Goal: Task Accomplishment & Management: Complete application form

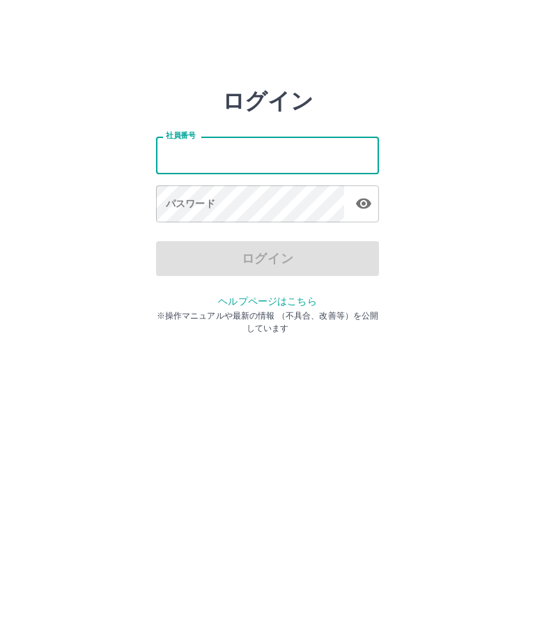
scroll to position [17, 16]
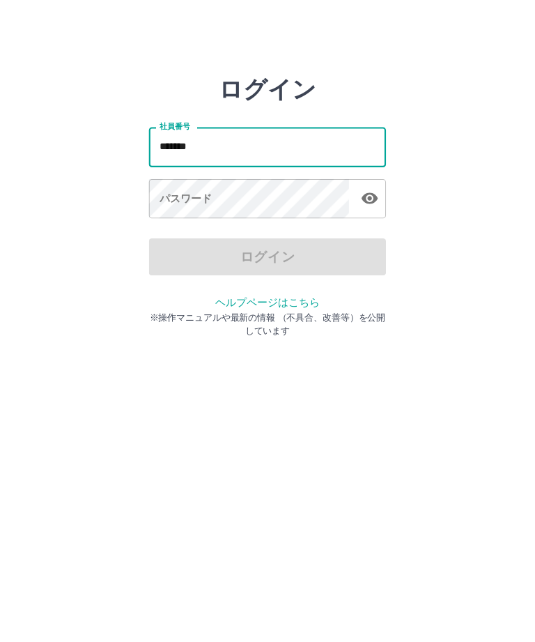
type input "*******"
click at [156, 185] on div "パスワード パスワード" at bounding box center [267, 204] width 223 height 39
click at [158, 187] on div "パスワード パスワード" at bounding box center [267, 204] width 223 height 39
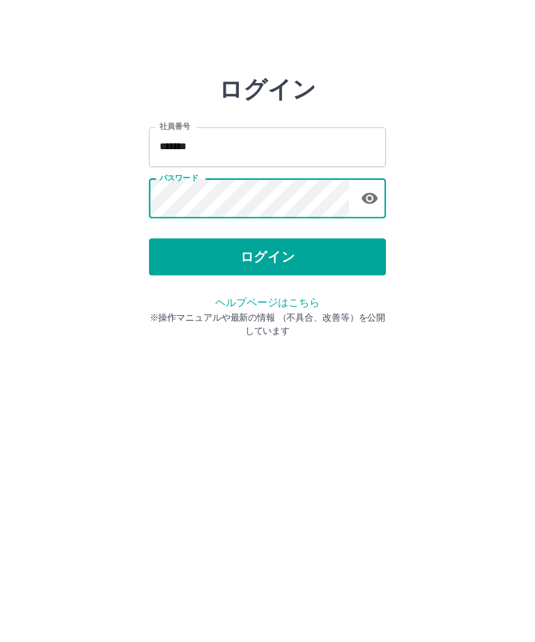
click at [224, 247] on button "ログイン" at bounding box center [267, 258] width 223 height 35
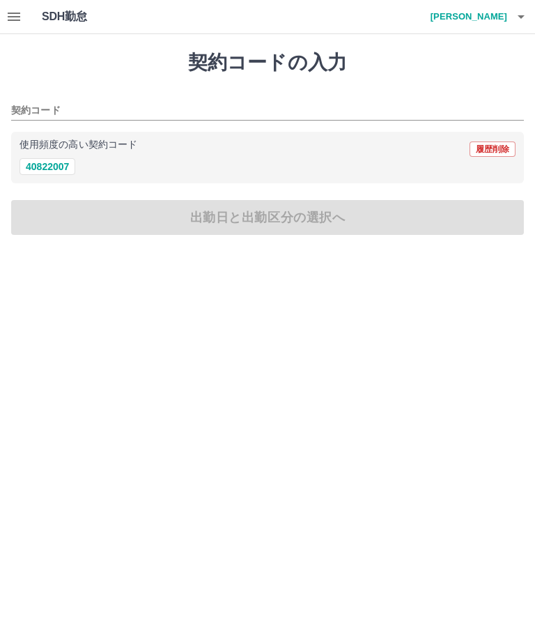
click at [42, 170] on button "40822007" at bounding box center [48, 166] width 56 height 17
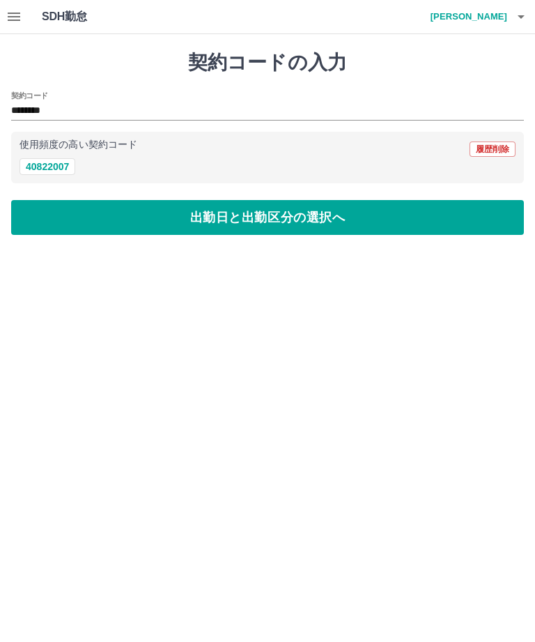
type input "********"
click at [35, 106] on input "********" at bounding box center [257, 110] width 492 height 17
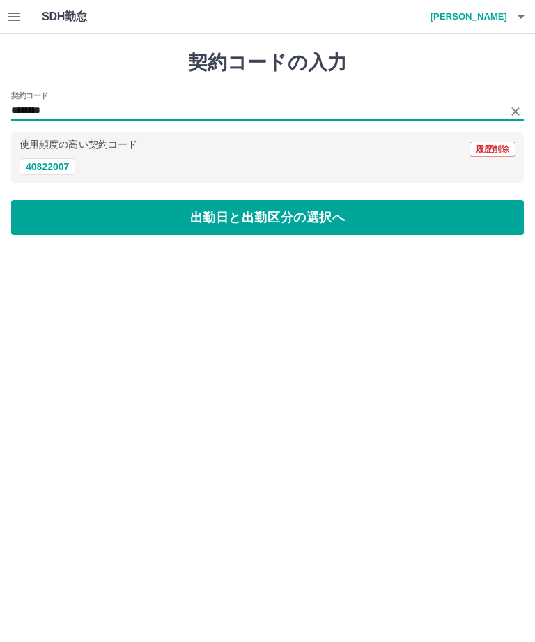
click at [203, 216] on button "出勤日と出勤区分の選択へ" at bounding box center [267, 217] width 513 height 35
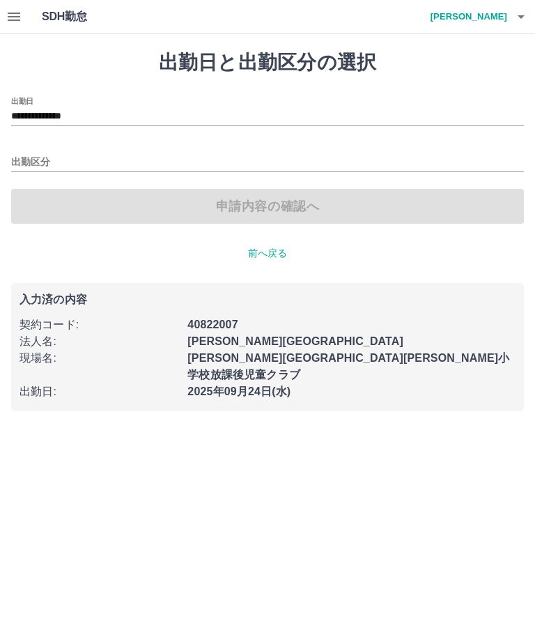
click at [31, 169] on input "出勤区分" at bounding box center [267, 162] width 513 height 17
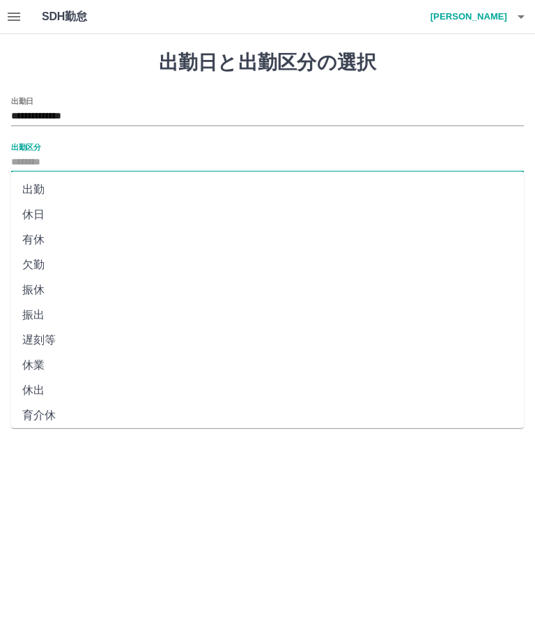
click at [35, 188] on li "出勤" at bounding box center [267, 189] width 513 height 25
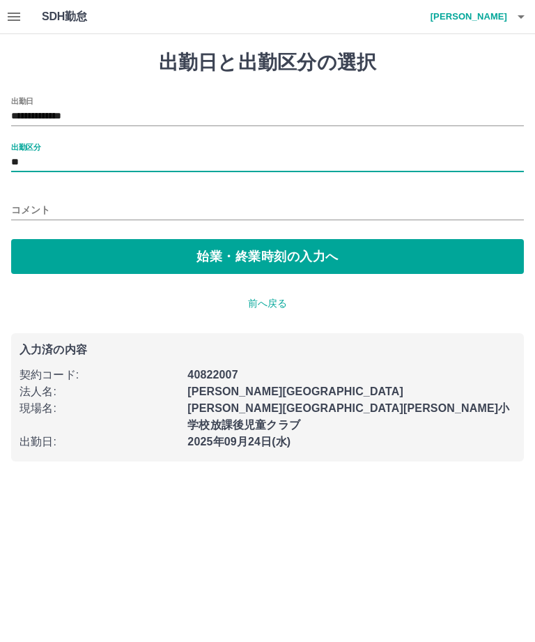
type input "**"
click at [226, 260] on button "始業・終業時刻の入力へ" at bounding box center [267, 256] width 513 height 35
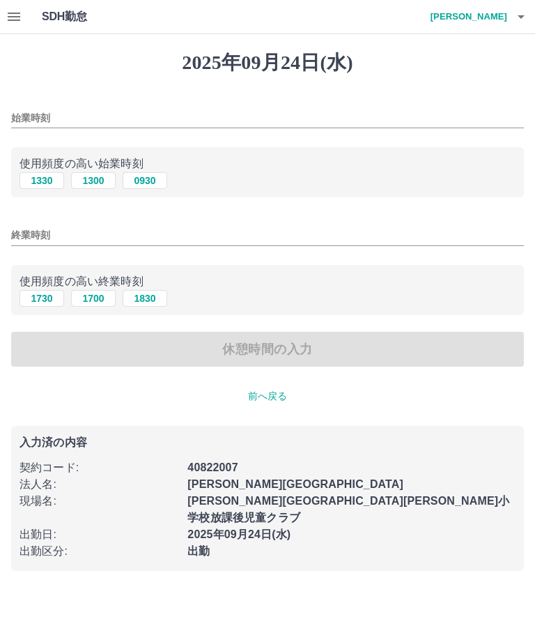
click at [23, 121] on input "始業時刻" at bounding box center [267, 118] width 513 height 20
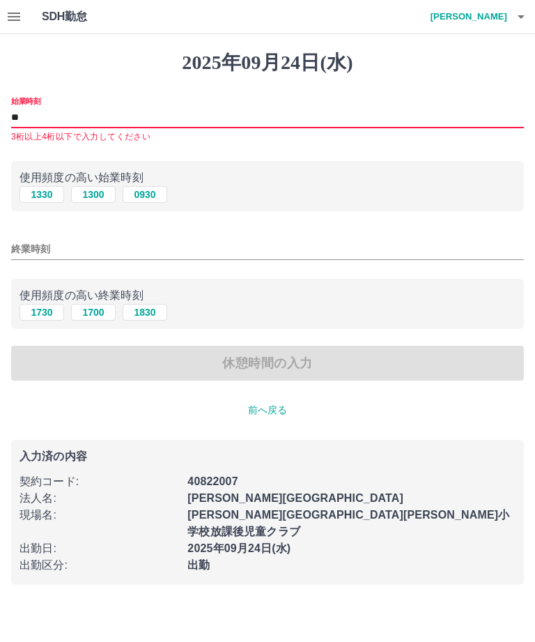
type input "*"
click at [40, 194] on button "1330" at bounding box center [42, 194] width 45 height 17
type input "****"
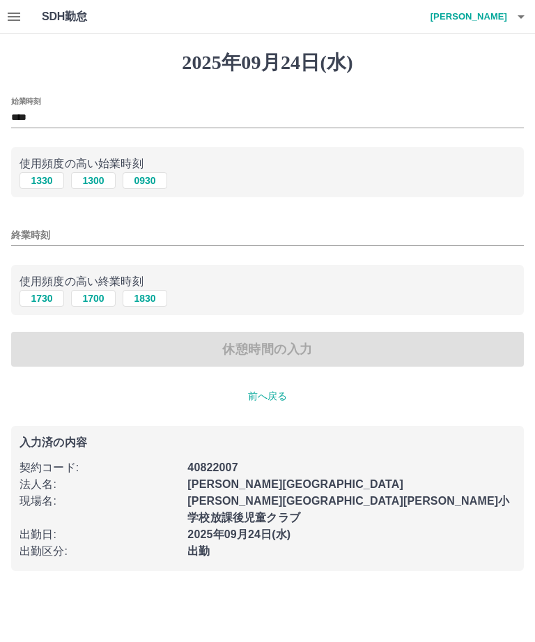
click at [30, 238] on input "終業時刻" at bounding box center [267, 235] width 513 height 20
click at [150, 302] on button "1830" at bounding box center [145, 298] width 45 height 17
type input "****"
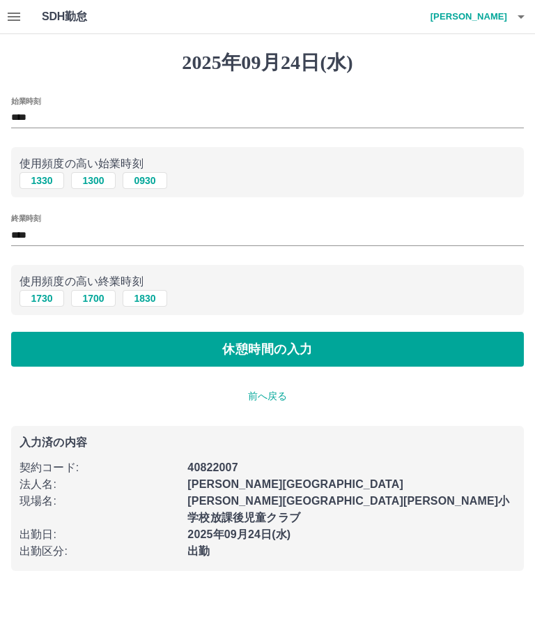
click at [270, 344] on button "休憩時間の入力" at bounding box center [267, 349] width 513 height 35
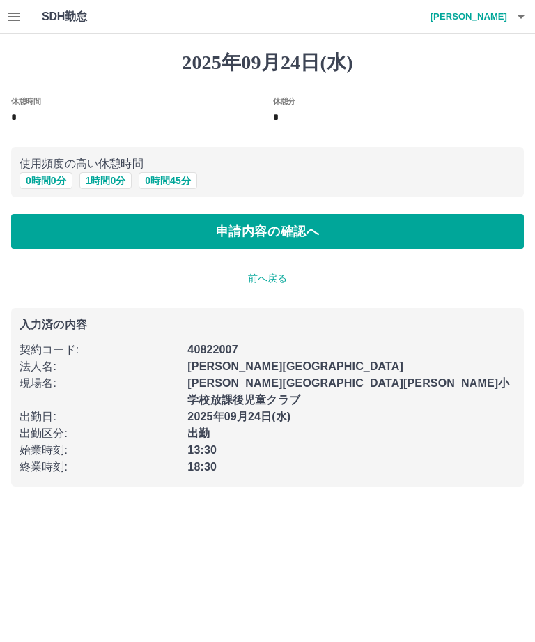
click at [238, 231] on button "申請内容の確認へ" at bounding box center [267, 231] width 513 height 35
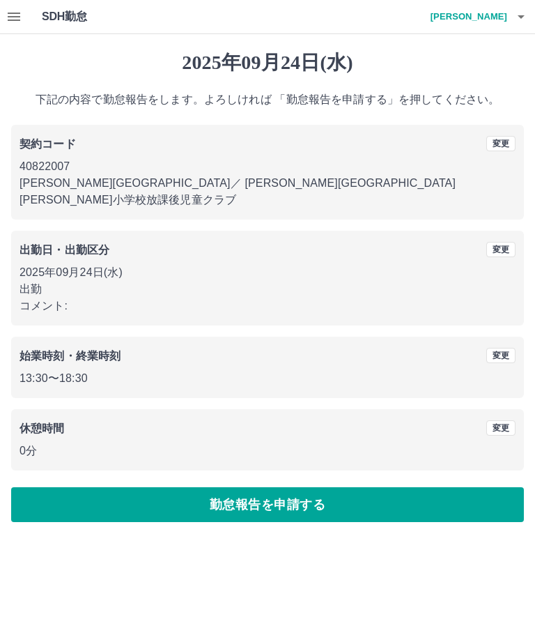
click at [264, 487] on button "勤怠報告を申請する" at bounding box center [267, 504] width 513 height 35
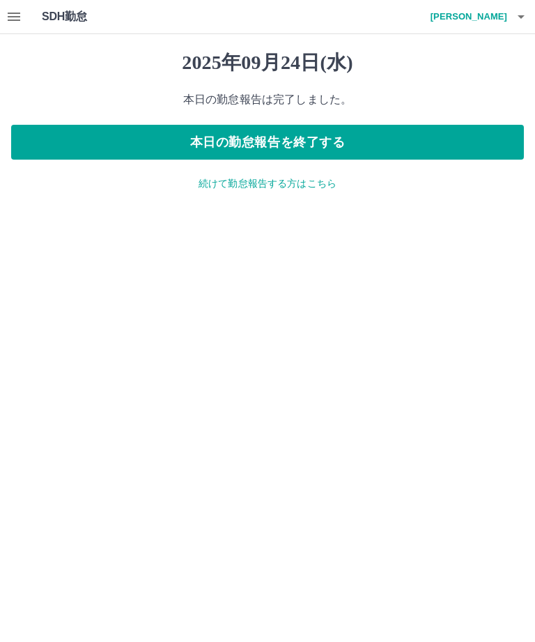
click at [480, 24] on h4 "伊吹　みや子" at bounding box center [466, 16] width 84 height 33
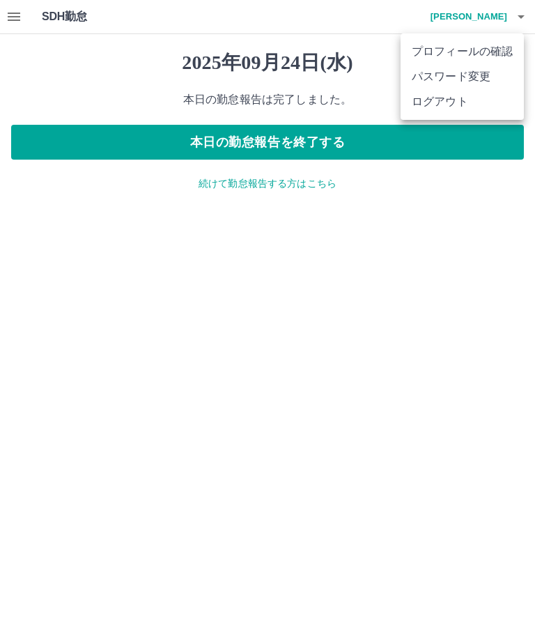
click at [427, 99] on li "ログアウト" at bounding box center [462, 101] width 123 height 25
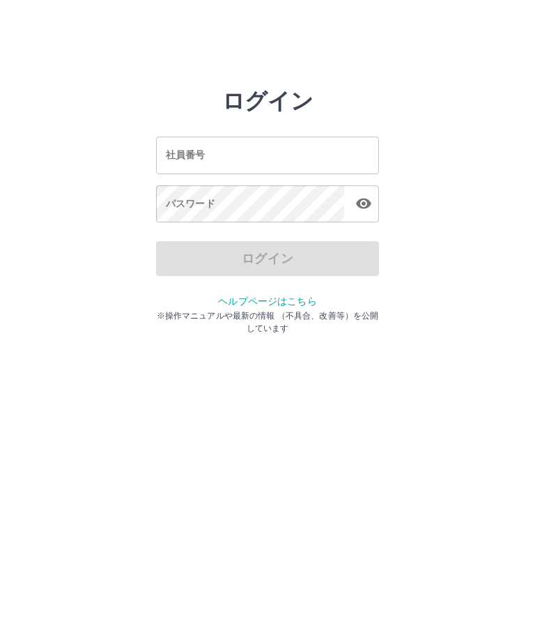
click at [1, 311] on html "ログイン 社員番号 社員番号 パスワード パスワード ログイン ヘルプページはこちら ※操作マニュアルや最新の情報 （不具合、改善等）を公開しています" at bounding box center [267, 155] width 535 height 311
click at [242, 153] on input "社員番号" at bounding box center [267, 155] width 223 height 37
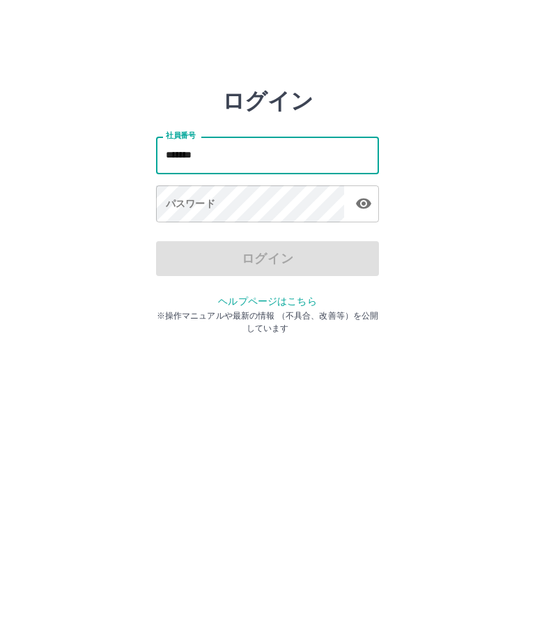
type input "*******"
click at [184, 200] on div "パスワード パスワード" at bounding box center [267, 204] width 223 height 39
click at [186, 199] on div "パスワード パスワード" at bounding box center [267, 204] width 223 height 39
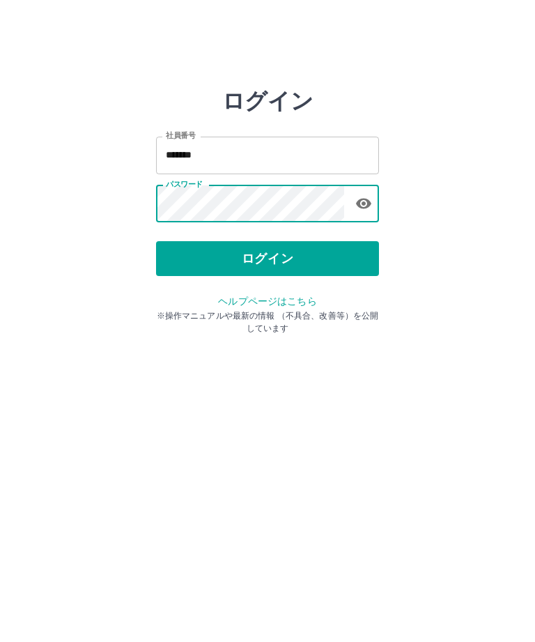
click at [197, 258] on button "ログイン" at bounding box center [267, 258] width 223 height 35
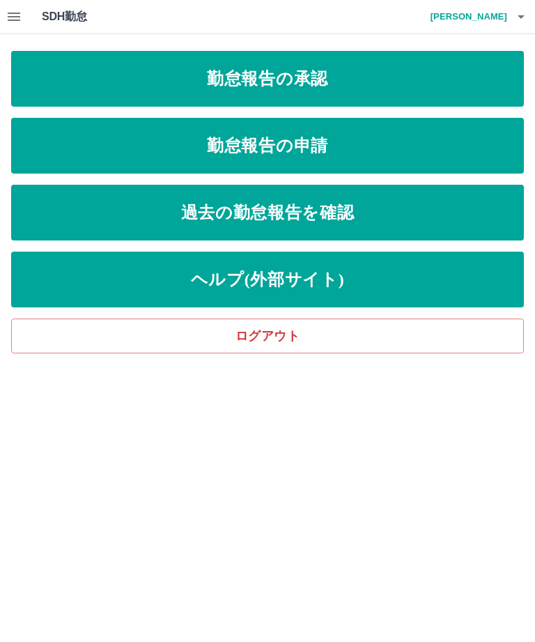
click at [401, 147] on link "勤怠報告の申請" at bounding box center [267, 146] width 513 height 56
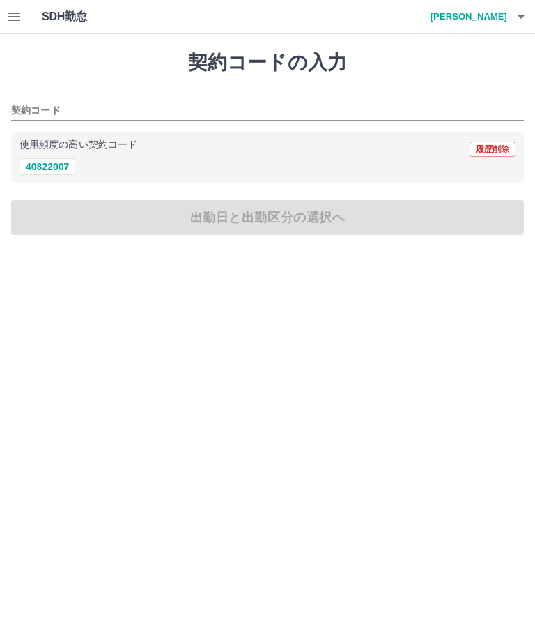
click at [54, 163] on button "40822007" at bounding box center [48, 166] width 56 height 17
type input "********"
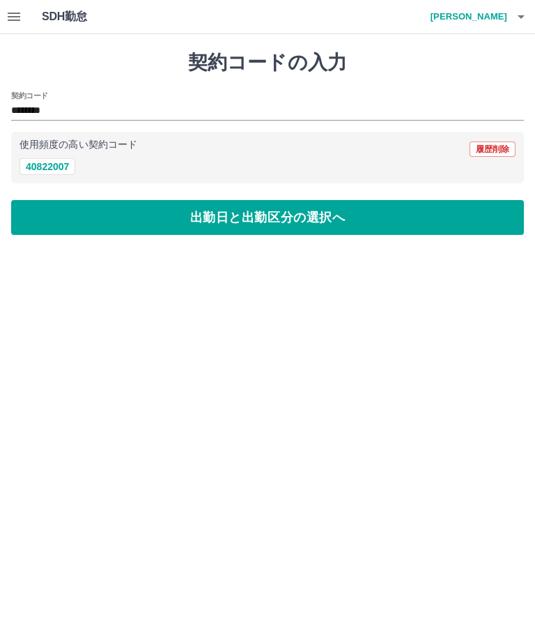
click at [144, 215] on button "出勤日と出勤区分の選択へ" at bounding box center [267, 217] width 513 height 35
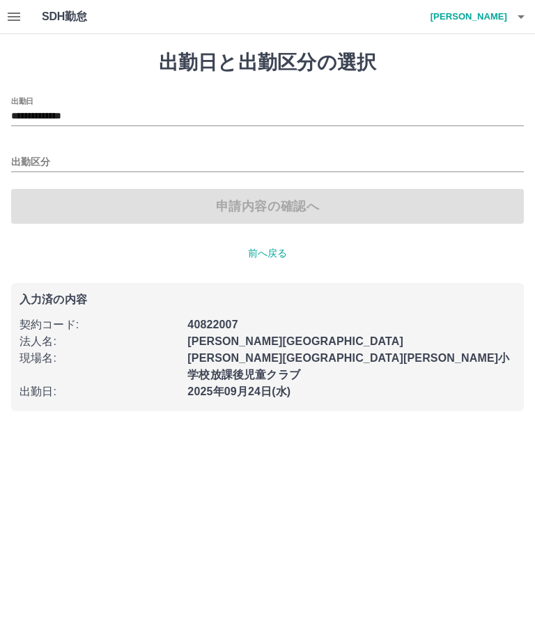
click at [30, 158] on input "出勤区分" at bounding box center [267, 162] width 513 height 17
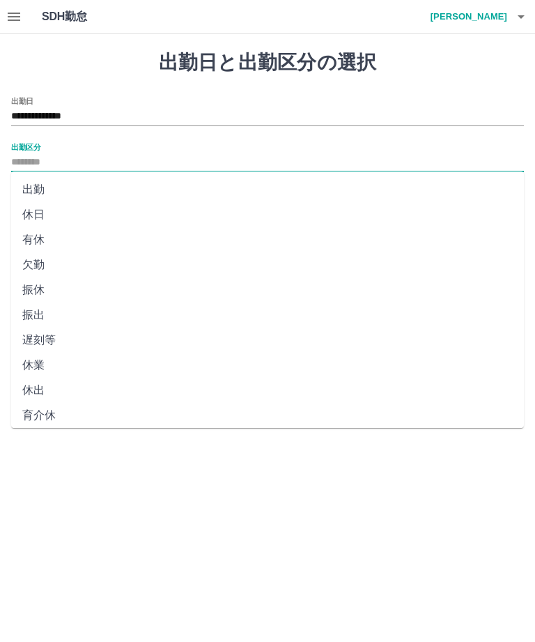
click at [33, 190] on li "出勤" at bounding box center [267, 189] width 513 height 25
type input "**"
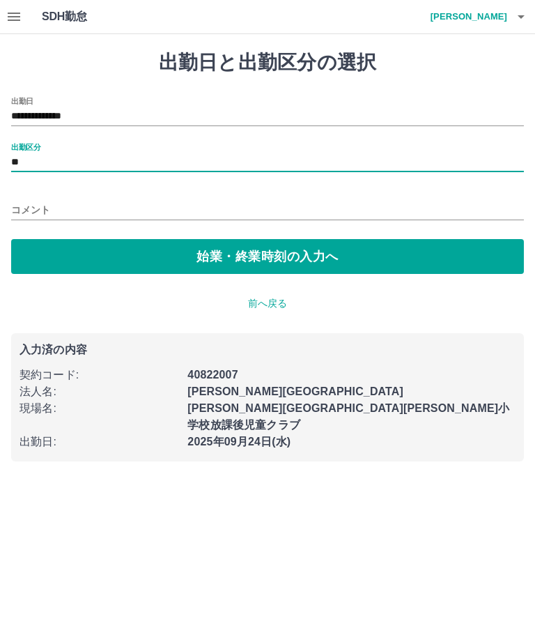
click at [122, 254] on button "始業・終業時刻の入力へ" at bounding box center [267, 256] width 513 height 35
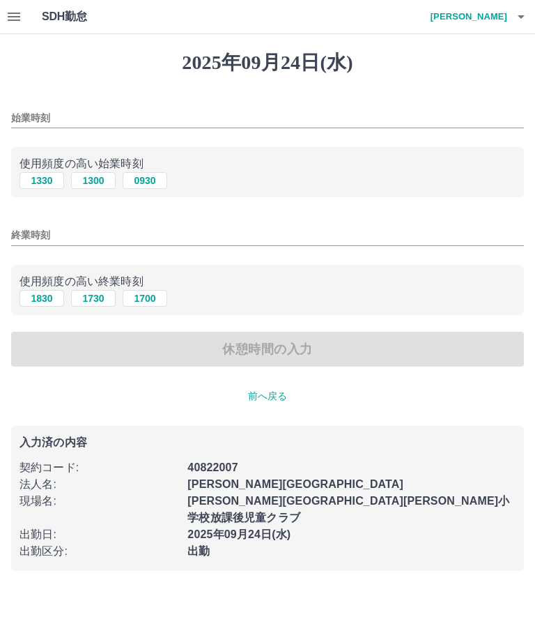
click at [35, 179] on button "1330" at bounding box center [42, 180] width 45 height 17
type input "****"
click at [38, 298] on button "1830" at bounding box center [42, 298] width 45 height 17
type input "****"
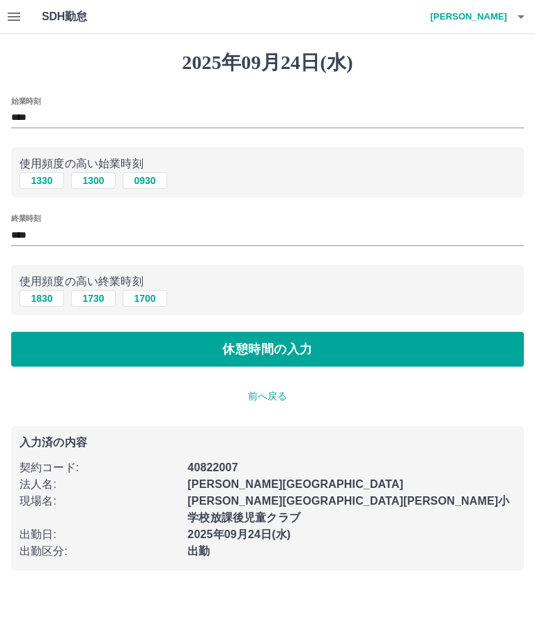
click at [164, 353] on button "休憩時間の入力" at bounding box center [267, 349] width 513 height 35
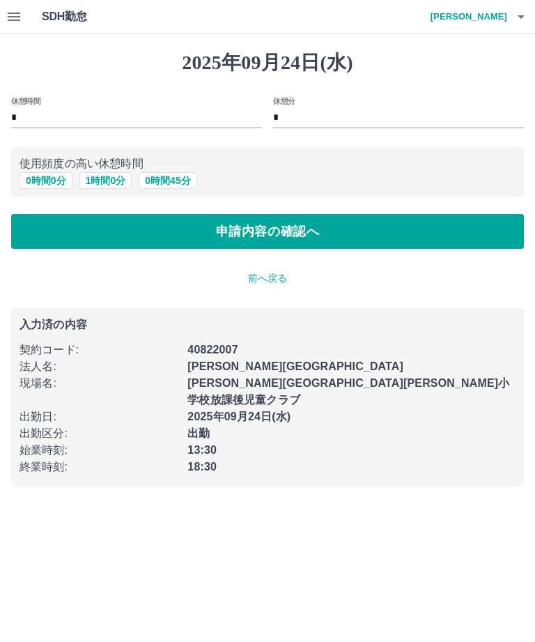
click at [355, 218] on button "申請内容の確認へ" at bounding box center [267, 231] width 513 height 35
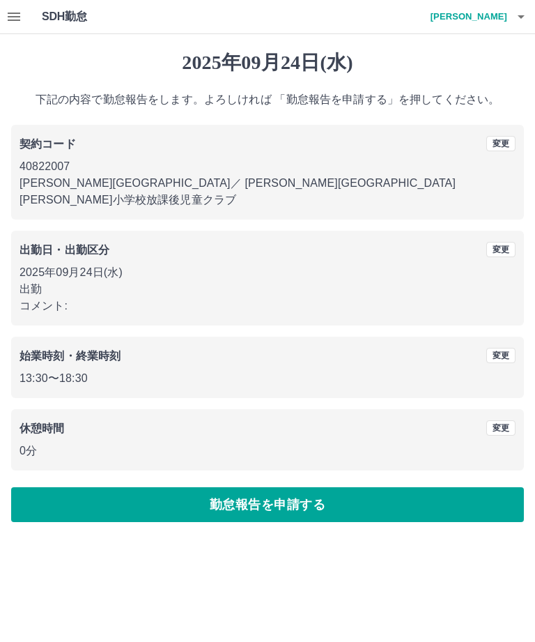
click at [185, 487] on button "勤怠報告を申請する" at bounding box center [267, 504] width 513 height 35
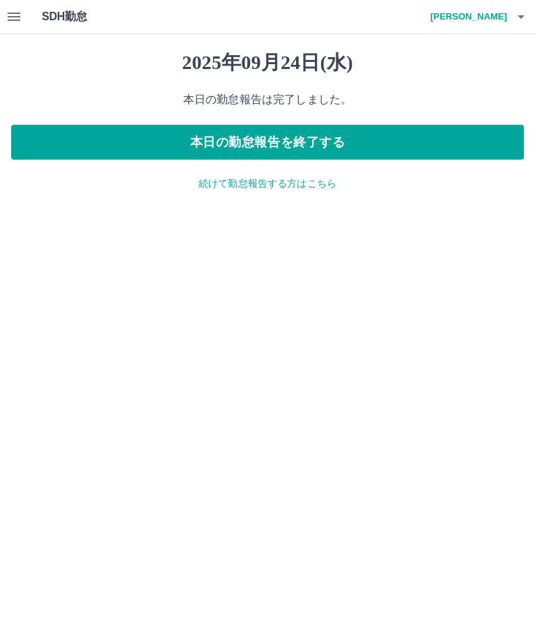
click at [374, 146] on button "本日の勤怠報告を終了する" at bounding box center [267, 142] width 513 height 35
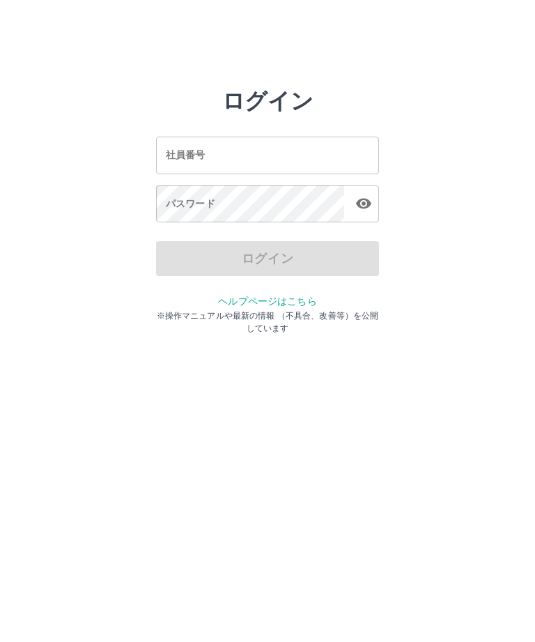
click at [259, 150] on input "社員番号" at bounding box center [267, 155] width 223 height 37
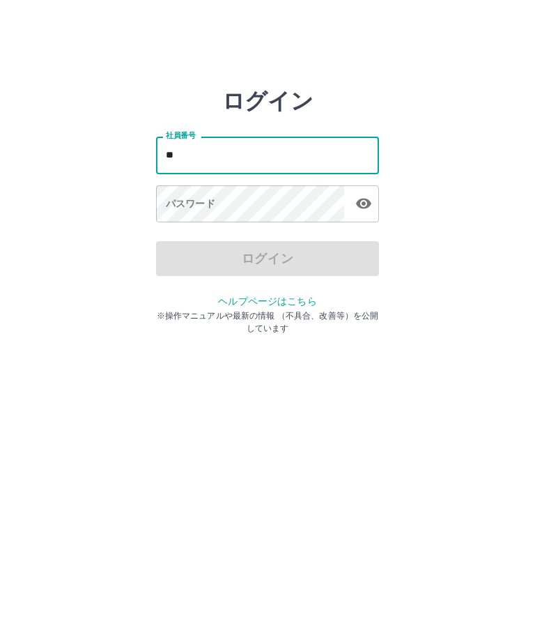
type input "*"
type input "*******"
click at [181, 198] on div "パスワード パスワード" at bounding box center [267, 204] width 223 height 39
click at [187, 208] on div "パスワード パスワード" at bounding box center [267, 204] width 223 height 39
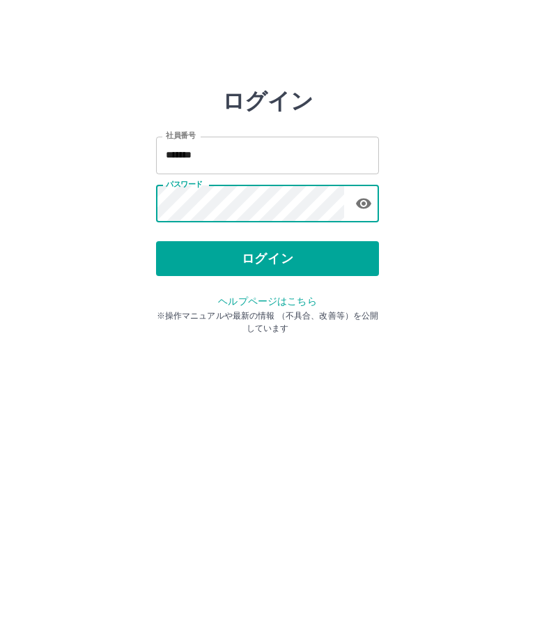
click at [216, 260] on button "ログイン" at bounding box center [267, 258] width 223 height 35
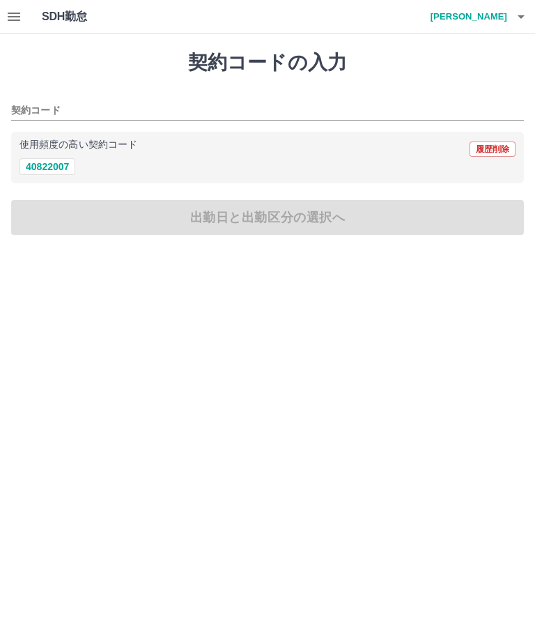
click at [53, 167] on button "40822007" at bounding box center [48, 166] width 56 height 17
type input "********"
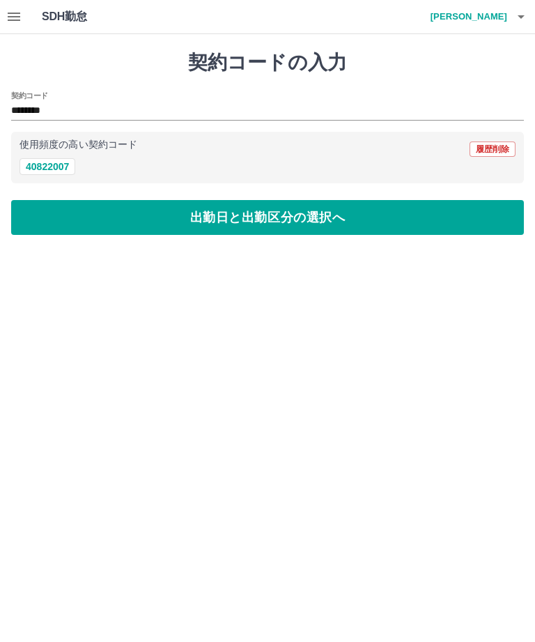
click at [105, 215] on button "出勤日と出勤区分の選択へ" at bounding box center [267, 217] width 513 height 35
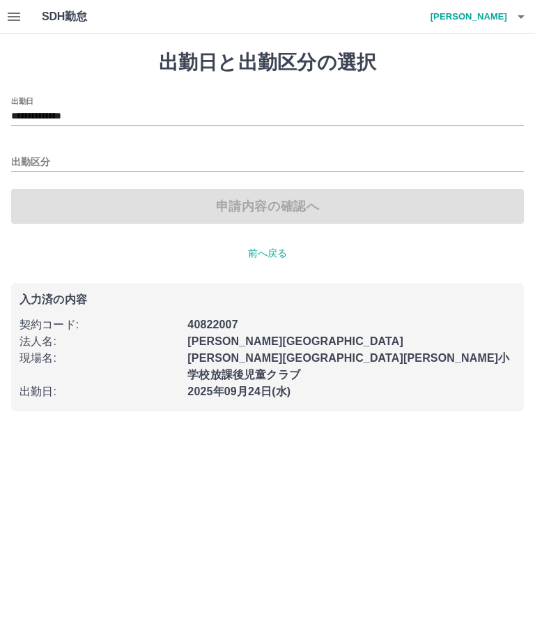
click at [36, 157] on input "出勤区分" at bounding box center [267, 162] width 513 height 17
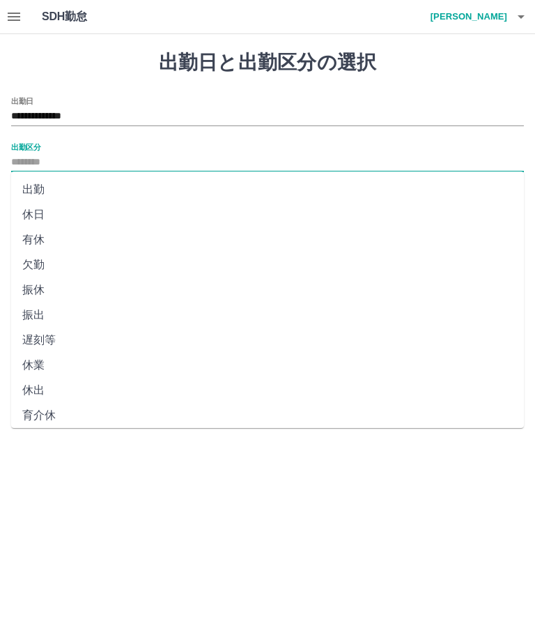
click at [33, 239] on li "有休" at bounding box center [267, 239] width 513 height 25
type input "**"
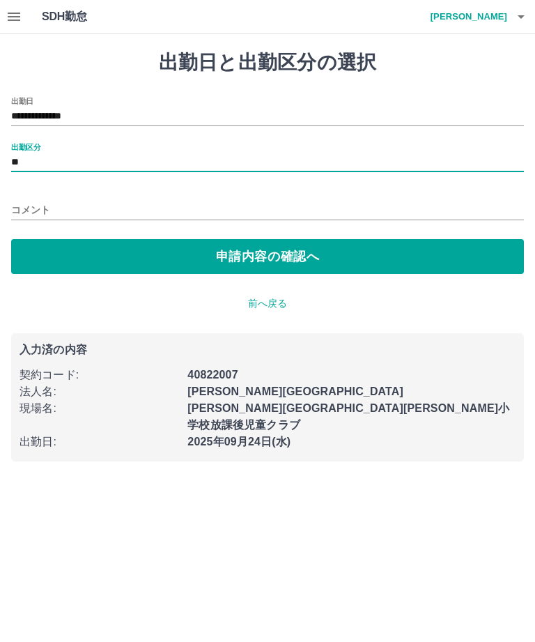
click at [157, 255] on button "申請内容の確認へ" at bounding box center [267, 256] width 513 height 35
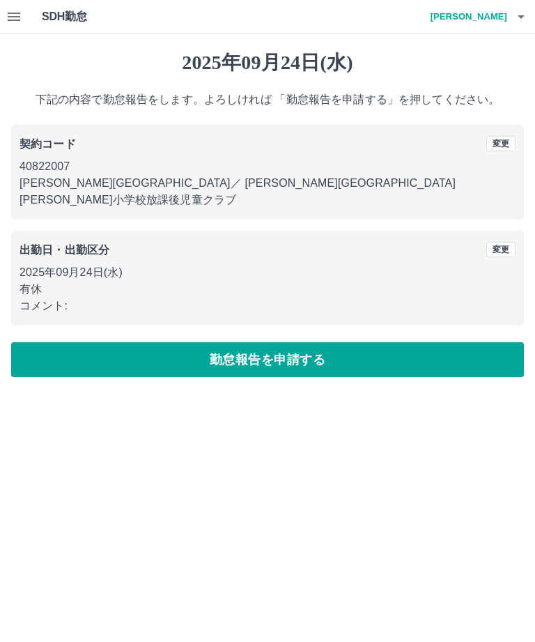
click at [178, 348] on button "勤怠報告を申請する" at bounding box center [267, 359] width 513 height 35
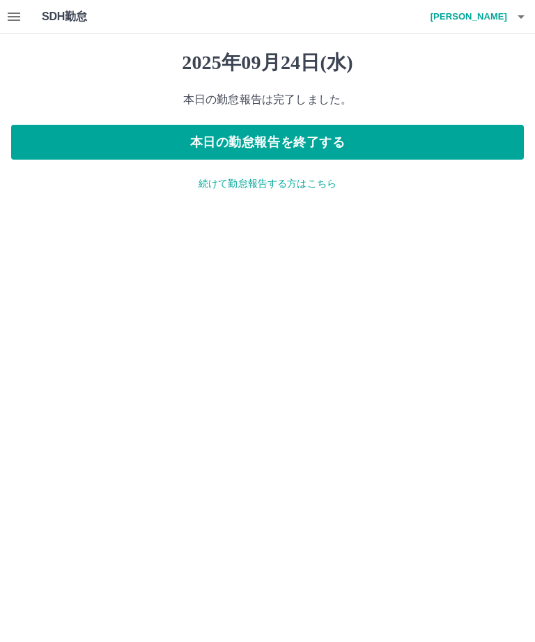
click at [250, 186] on p "続けて勤怠報告する方はこちら" at bounding box center [267, 183] width 513 height 15
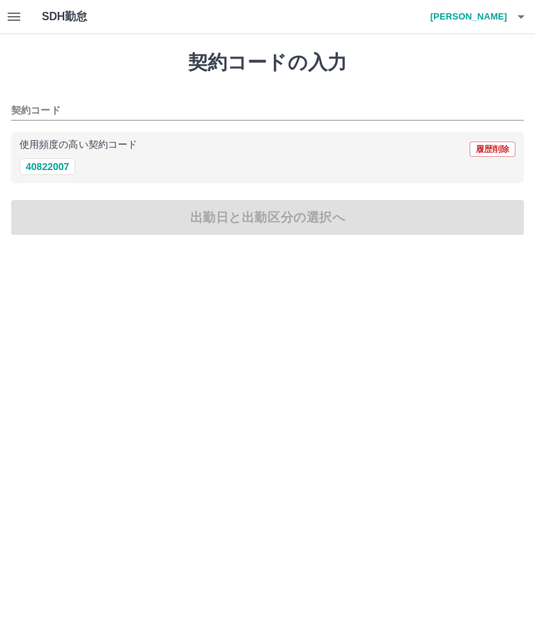
click at [48, 166] on button "40822007" at bounding box center [48, 166] width 56 height 17
type input "********"
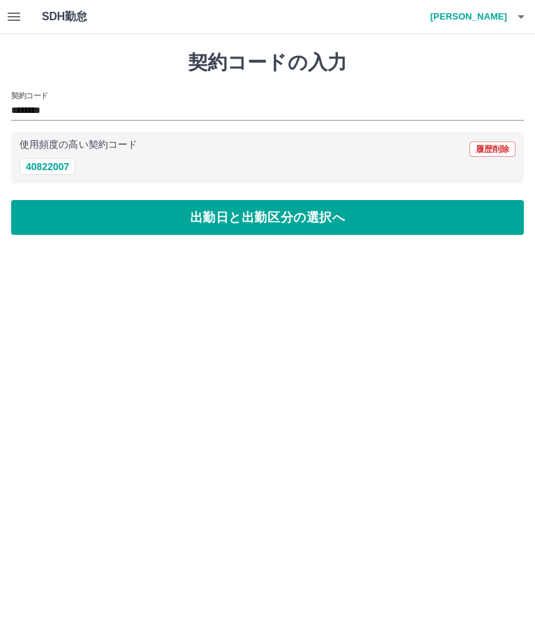
click at [78, 217] on button "出勤日と出勤区分の選択へ" at bounding box center [267, 217] width 513 height 35
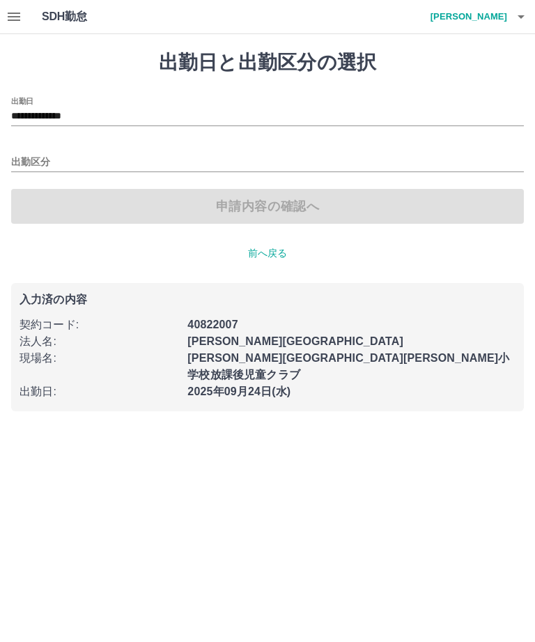
click at [37, 112] on input "**********" at bounding box center [267, 116] width 513 height 17
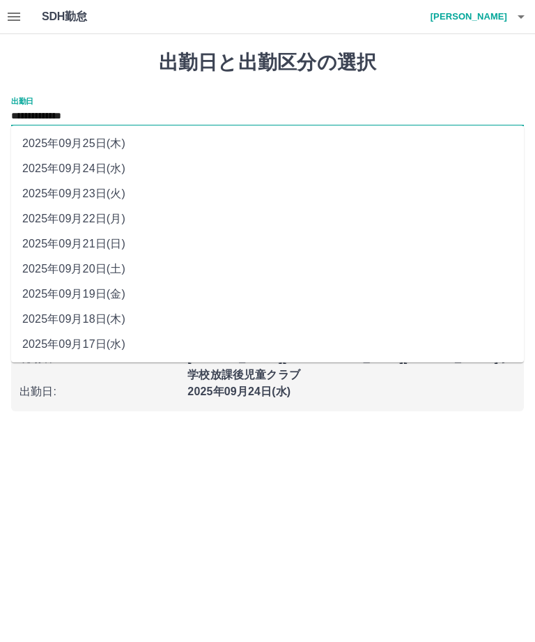
click at [57, 137] on li "2025年09月25日(木)" at bounding box center [267, 143] width 513 height 25
type input "**********"
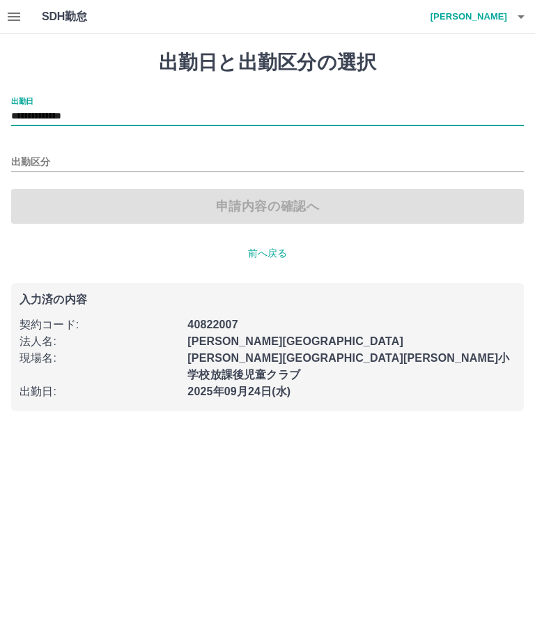
click at [31, 158] on input "出勤区分" at bounding box center [267, 162] width 513 height 17
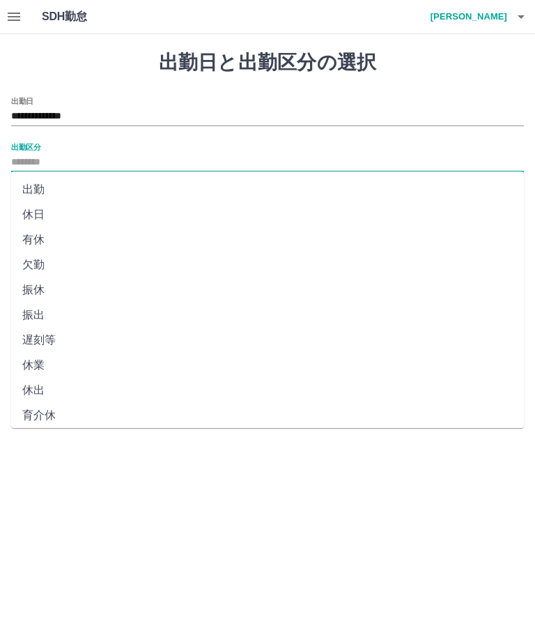
click at [33, 245] on li "有休" at bounding box center [267, 239] width 513 height 25
type input "**"
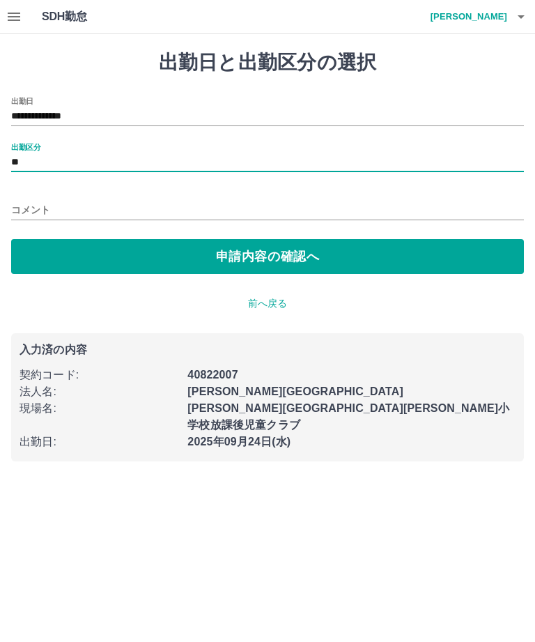
click at [180, 252] on button "申請内容の確認へ" at bounding box center [267, 256] width 513 height 35
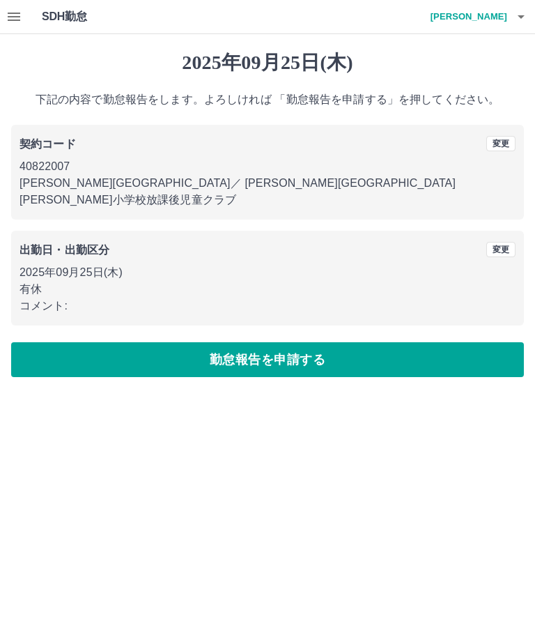
click at [365, 344] on button "勤怠報告を申請する" at bounding box center [267, 359] width 513 height 35
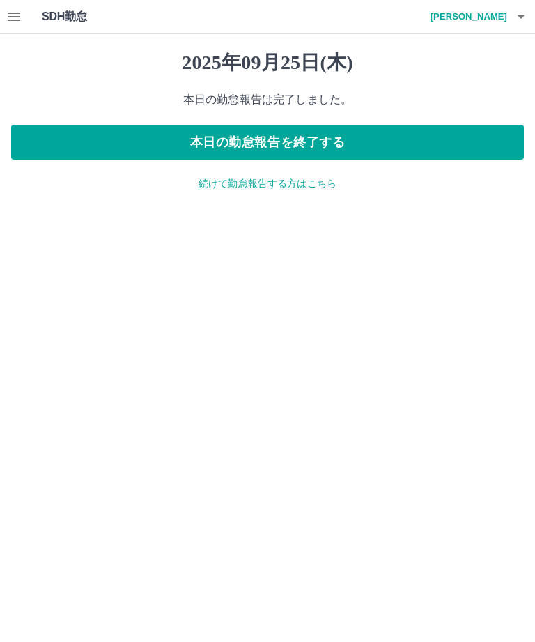
click at [371, 143] on button "本日の勤怠報告を終了する" at bounding box center [267, 142] width 513 height 35
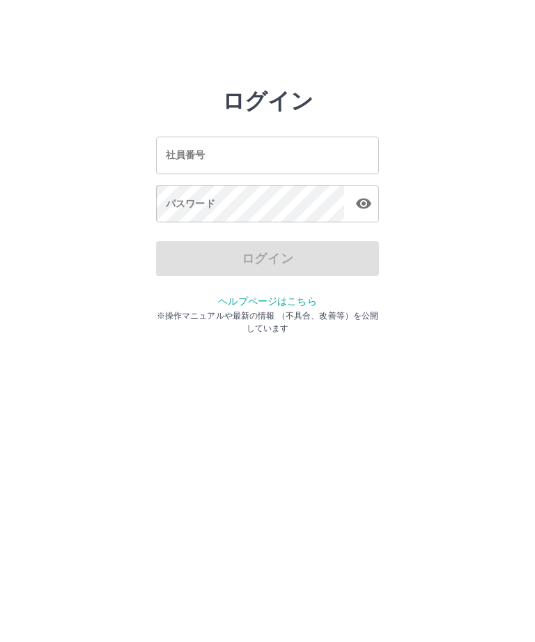
click at [270, 155] on input "社員番号" at bounding box center [267, 155] width 223 height 37
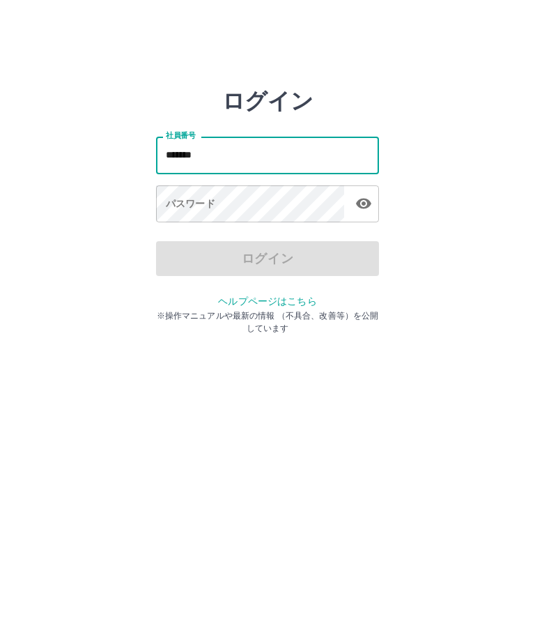
type input "*******"
click at [180, 199] on div "パスワード パスワード" at bounding box center [267, 204] width 223 height 39
click at [179, 199] on div "パスワード パスワード" at bounding box center [267, 204] width 223 height 39
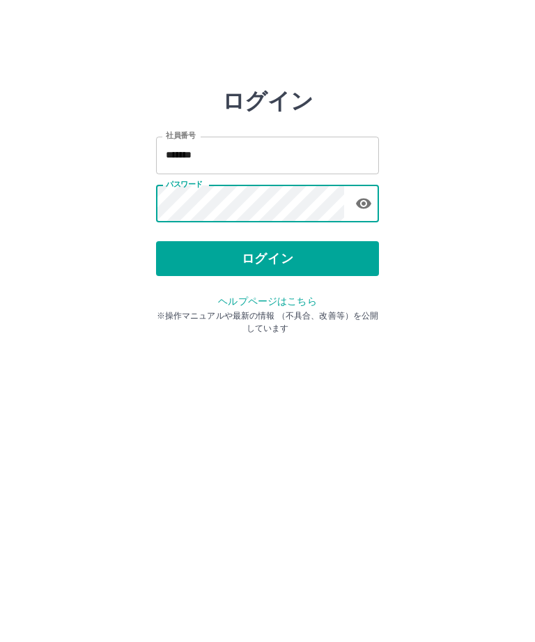
click at [206, 259] on button "ログイン" at bounding box center [267, 258] width 223 height 35
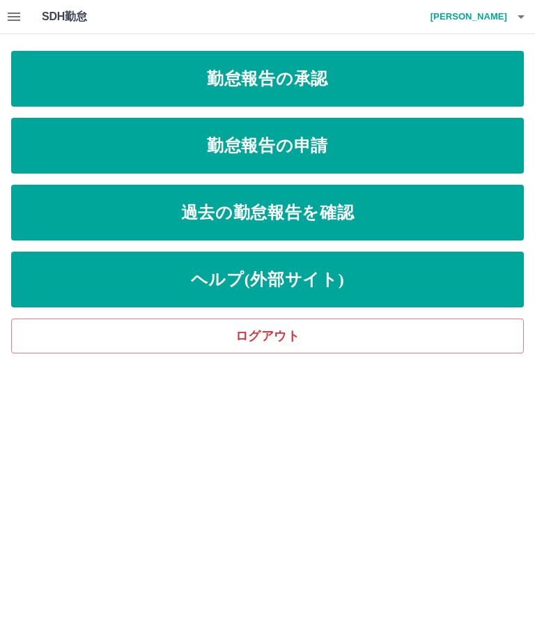
click at [425, 70] on link "勤怠報告の承認" at bounding box center [267, 79] width 513 height 56
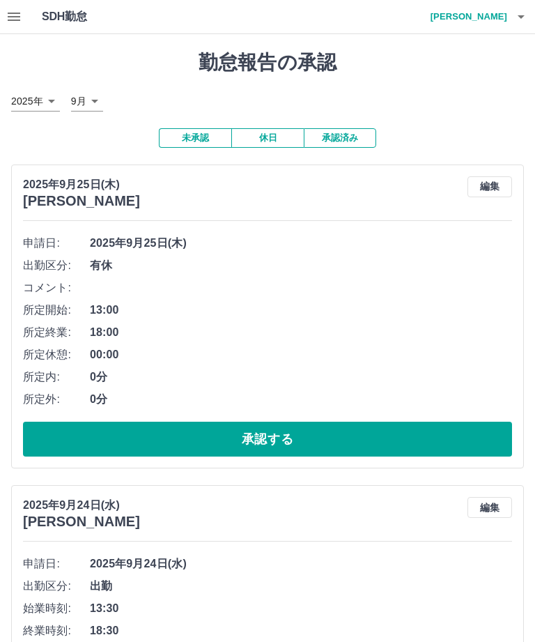
click at [345, 440] on button "承認する" at bounding box center [267, 439] width 489 height 35
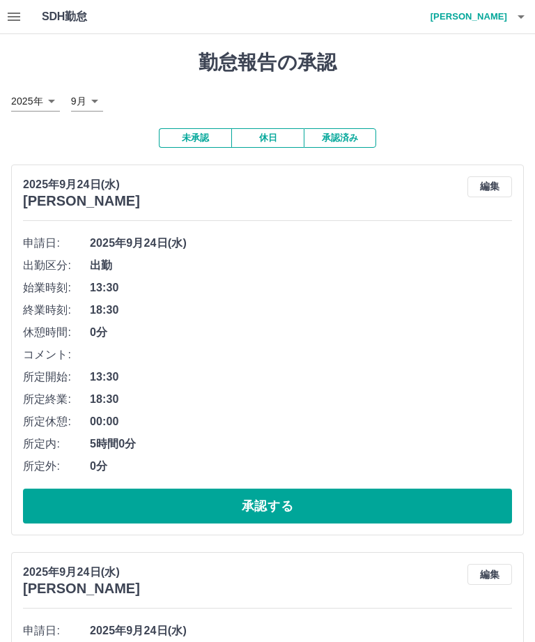
click at [371, 513] on button "承認する" at bounding box center [267, 506] width 489 height 35
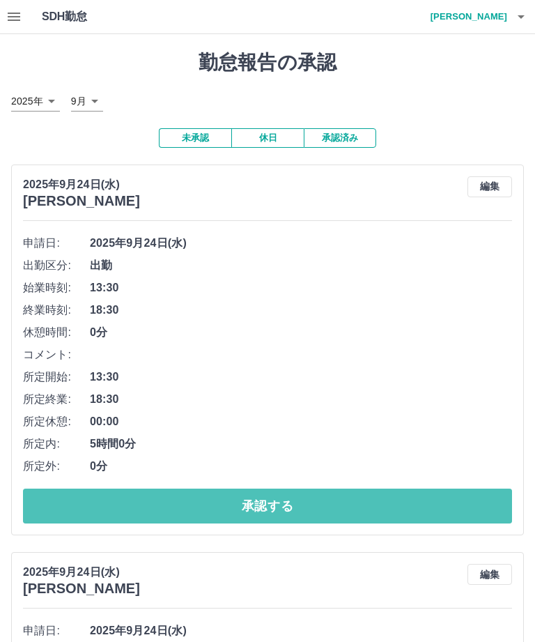
click at [380, 513] on button "承認する" at bounding box center [267, 506] width 489 height 35
click at [382, 516] on button "承認する" at bounding box center [267, 506] width 489 height 35
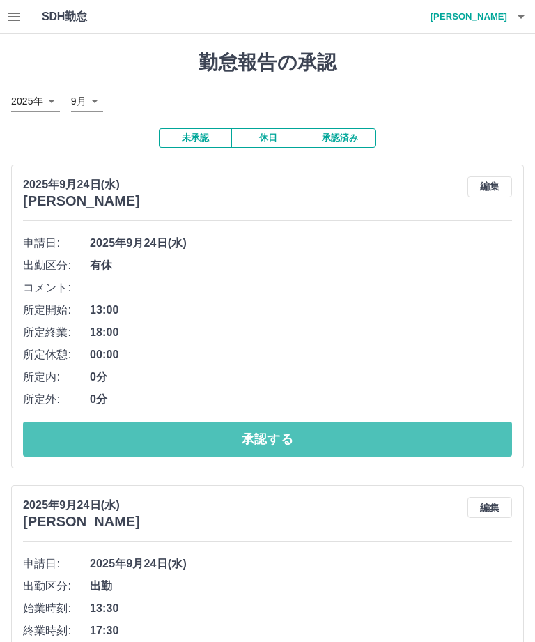
click at [375, 444] on button "承認する" at bounding box center [267, 439] width 489 height 35
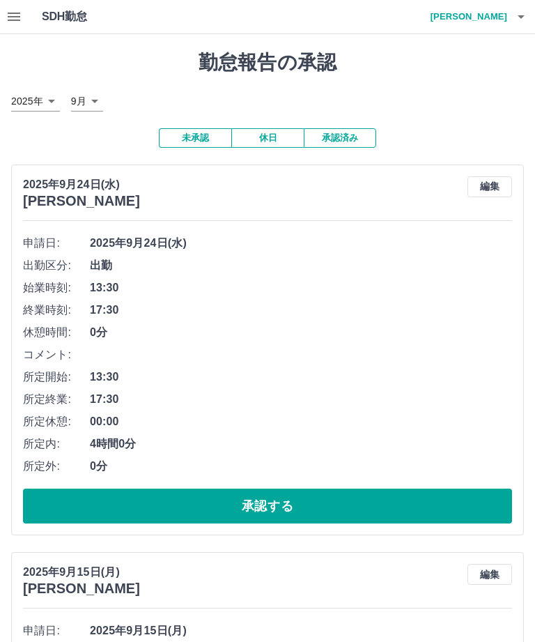
click at [369, 512] on button "承認する" at bounding box center [267, 506] width 489 height 35
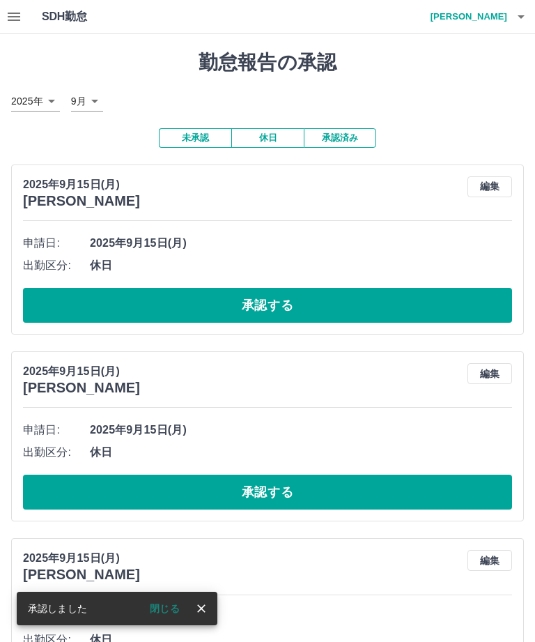
click at [420, 302] on button "承認する" at bounding box center [267, 305] width 489 height 35
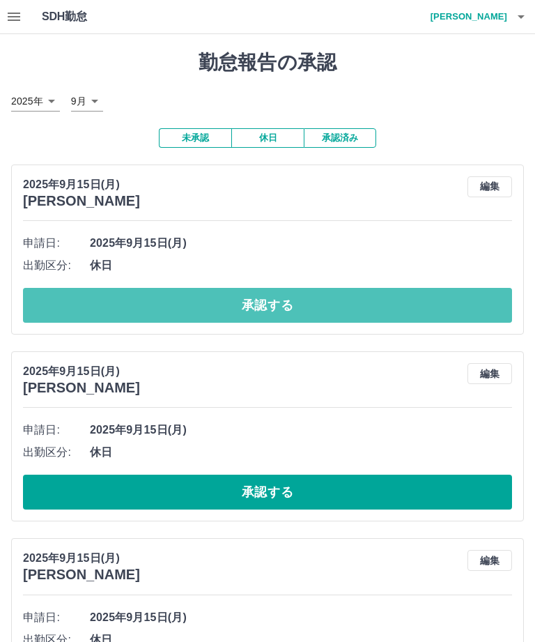
click at [381, 307] on button "承認する" at bounding box center [267, 305] width 489 height 35
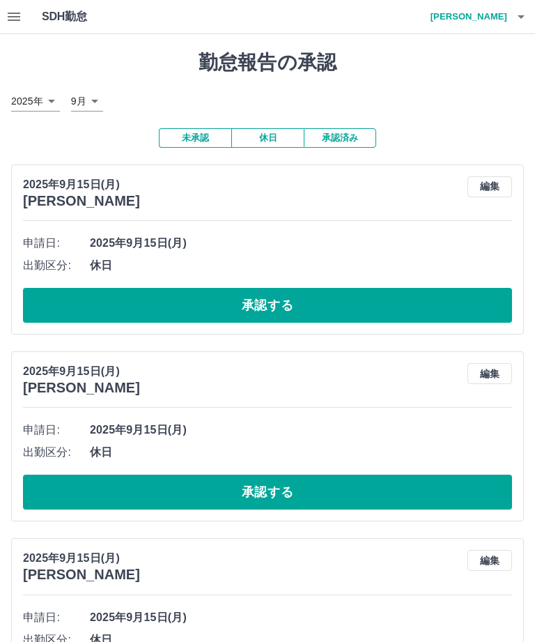
click at [424, 301] on button "承認する" at bounding box center [267, 305] width 489 height 35
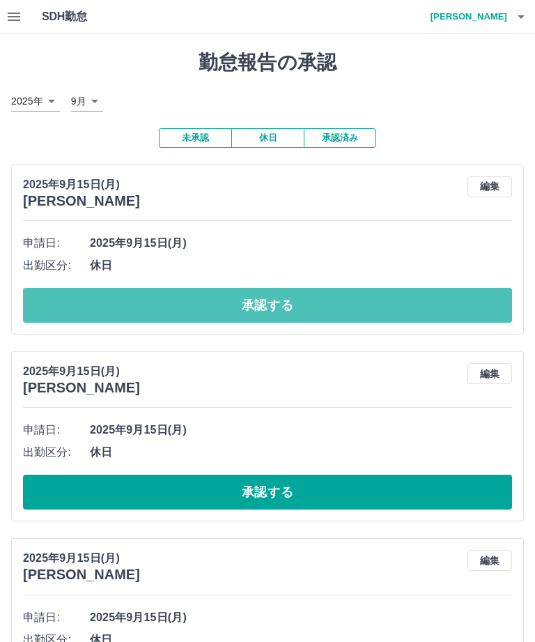
click at [335, 307] on button "承認する" at bounding box center [267, 305] width 489 height 35
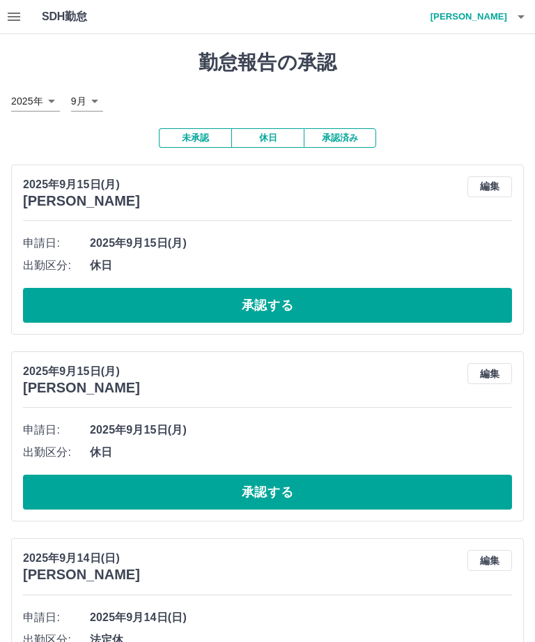
click at [340, 300] on button "承認する" at bounding box center [267, 305] width 489 height 35
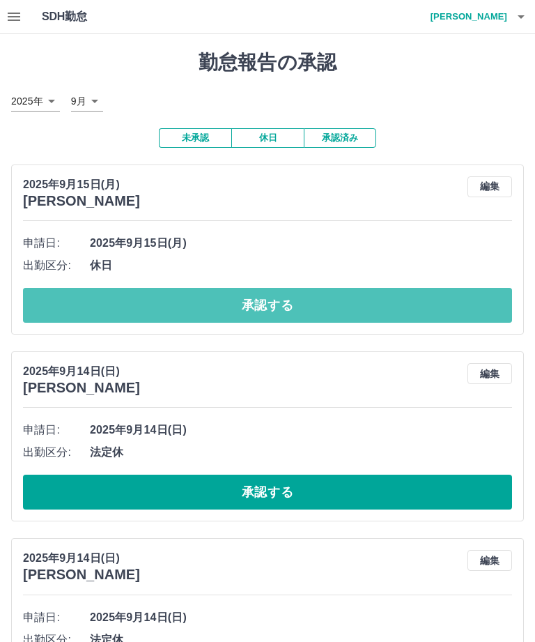
click at [360, 314] on button "承認する" at bounding box center [267, 305] width 489 height 35
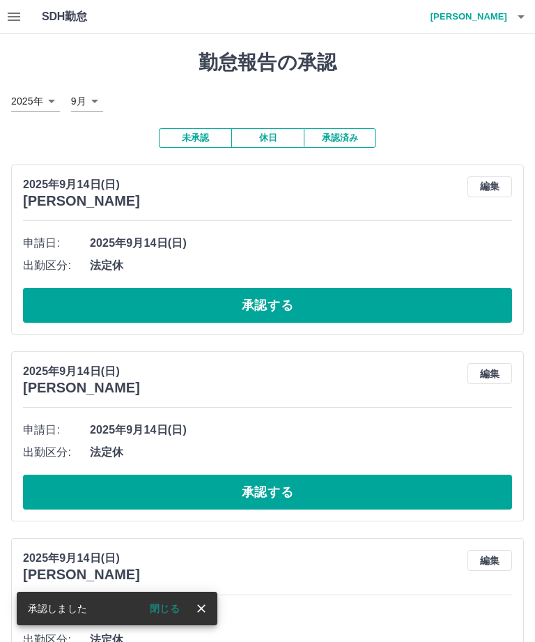
click at [374, 303] on button "承認する" at bounding box center [267, 305] width 489 height 35
click at [365, 299] on button "承認する" at bounding box center [267, 305] width 489 height 35
click at [386, 302] on button "承認する" at bounding box center [267, 305] width 489 height 35
click at [391, 300] on button "承認する" at bounding box center [267, 305] width 489 height 35
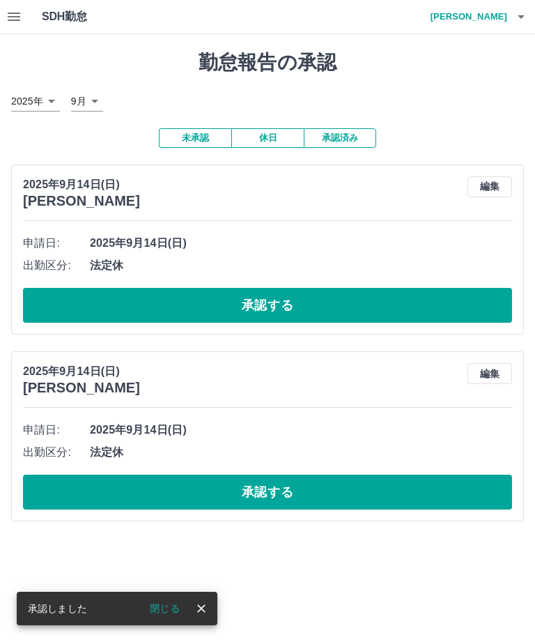
click at [377, 305] on button "承認する" at bounding box center [267, 305] width 489 height 35
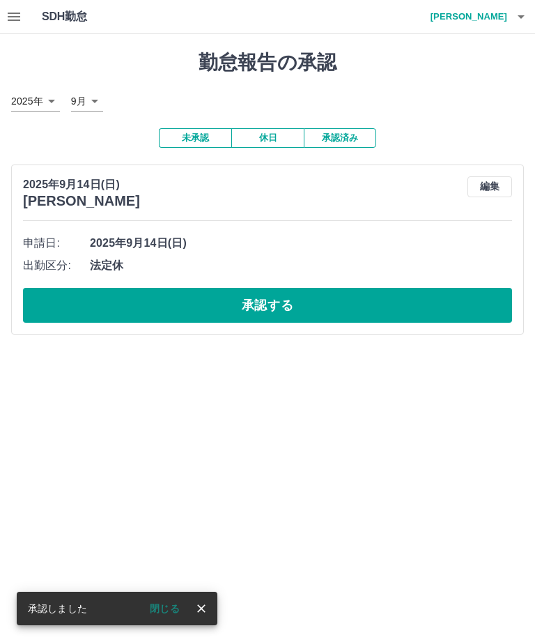
click at [356, 306] on button "承認する" at bounding box center [267, 305] width 489 height 35
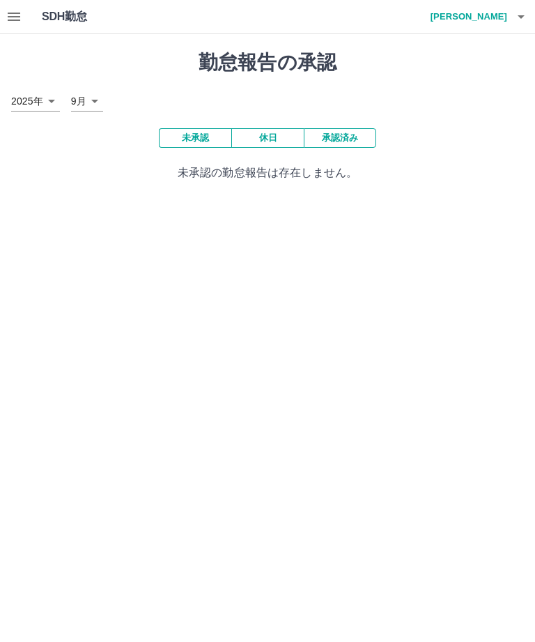
click at [470, 15] on h4 "中村　多津美" at bounding box center [466, 16] width 84 height 33
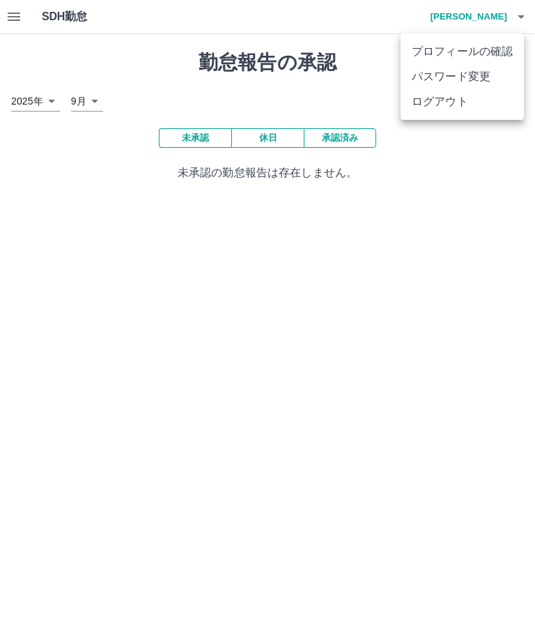
click at [452, 105] on li "ログアウト" at bounding box center [462, 101] width 123 height 25
